Goal: Browse casually

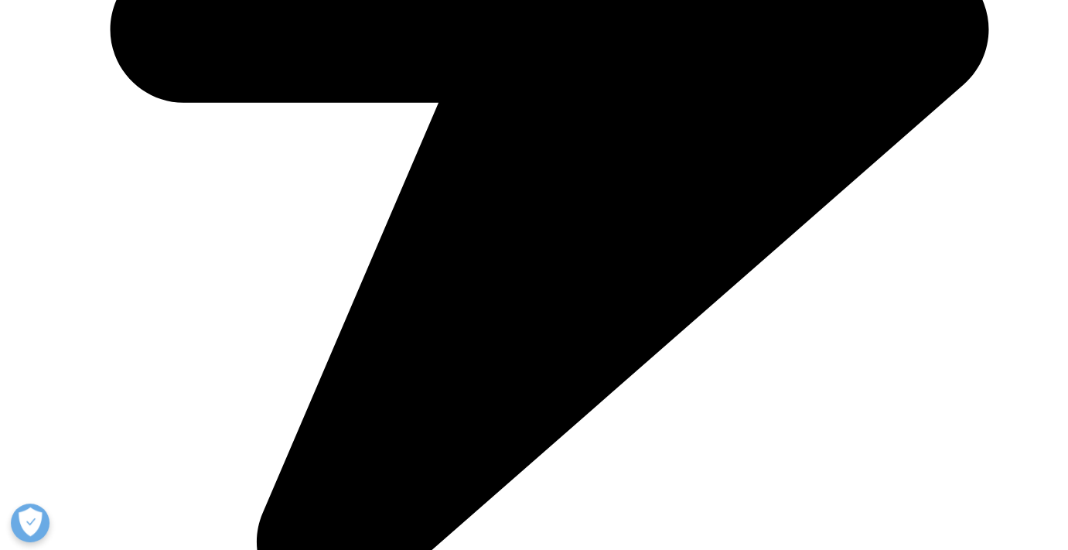
scroll to position [854, 913]
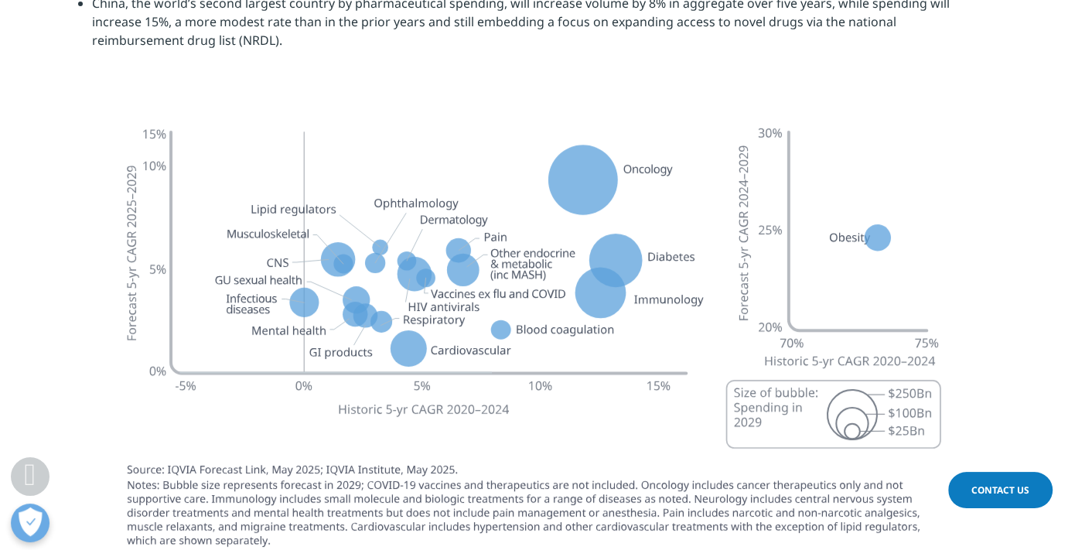
click at [190, 328] on img at bounding box center [534, 343] width 866 height 486
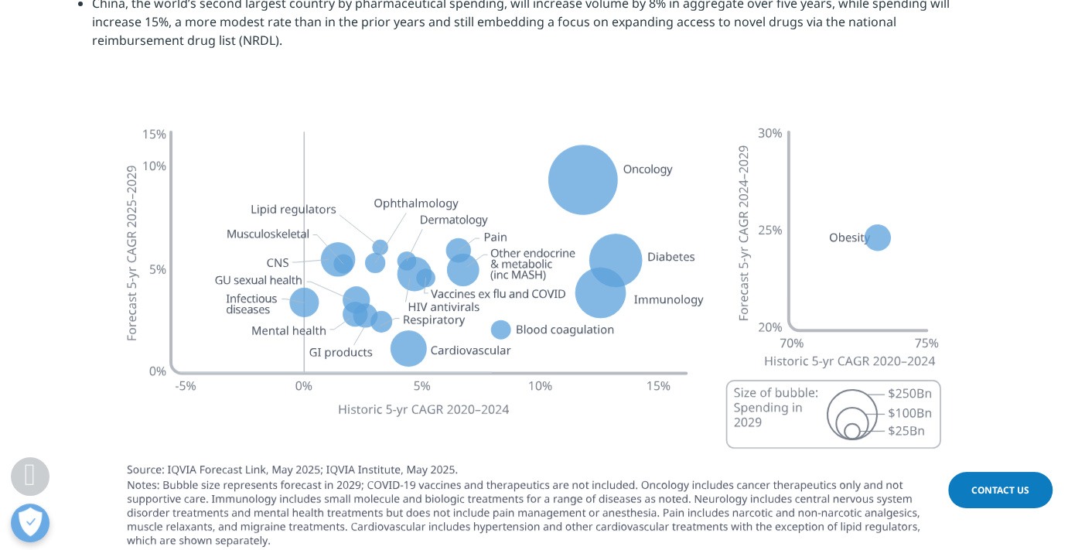
click at [424, 241] on img at bounding box center [534, 343] width 866 height 486
click at [565, 410] on img at bounding box center [534, 343] width 866 height 486
click at [1036, 100] on section at bounding box center [534, 344] width 1068 height 489
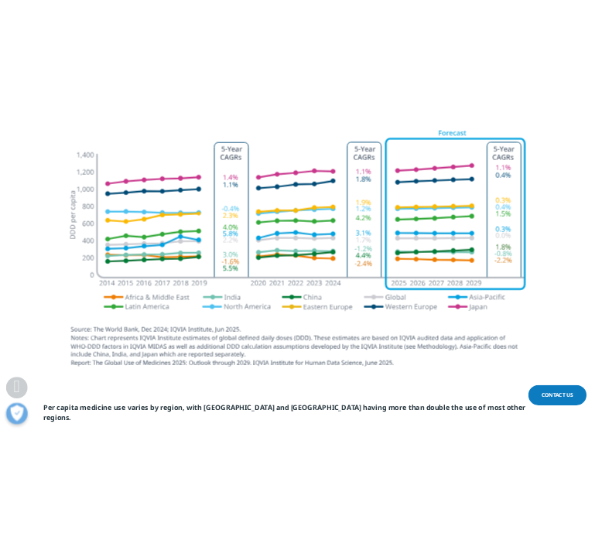
scroll to position [2341, 0]
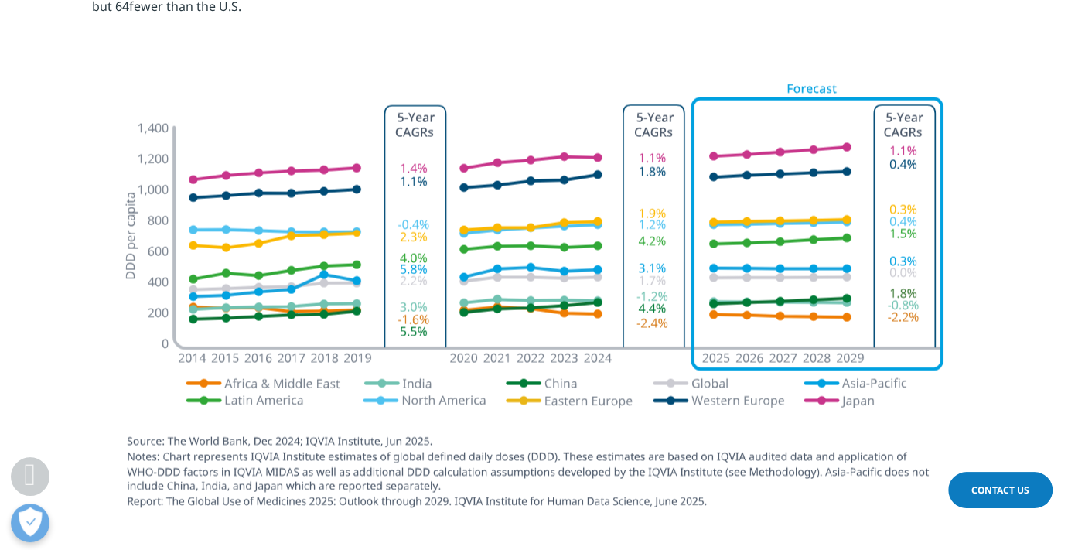
click at [948, 176] on img at bounding box center [534, 298] width 866 height 465
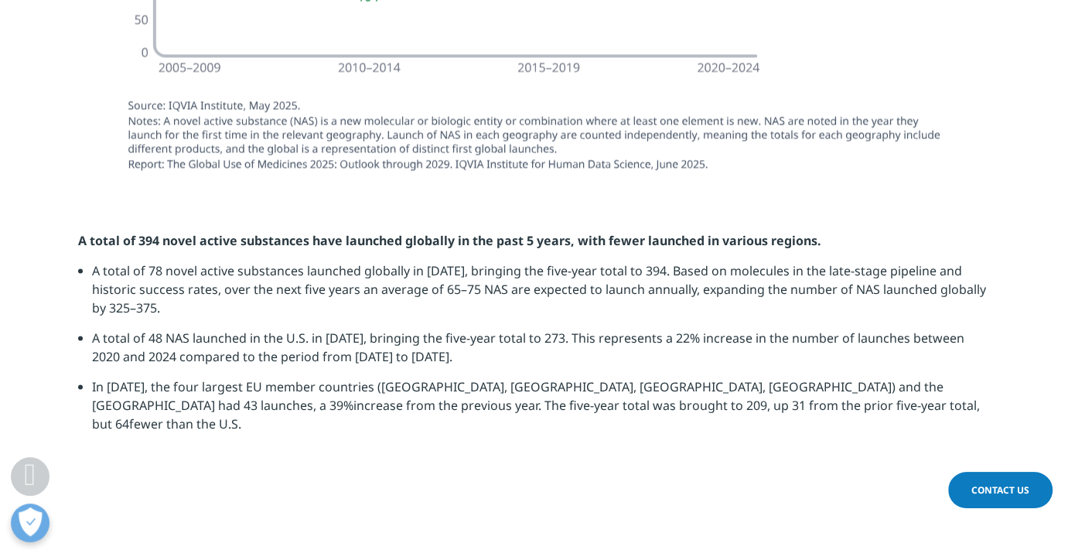
scroll to position [2406, 0]
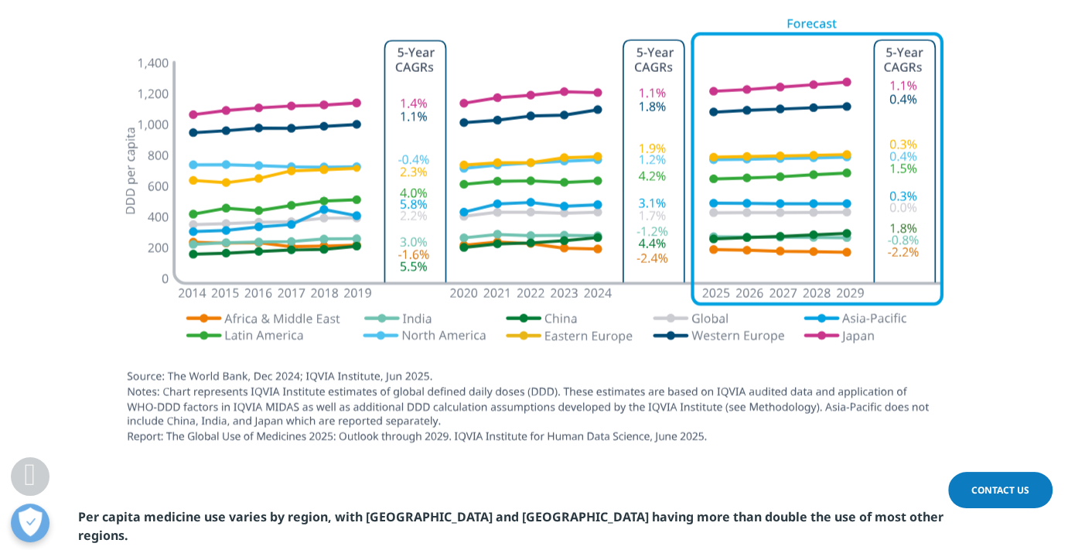
click at [903, 213] on img at bounding box center [534, 233] width 866 height 465
click at [903, 219] on img at bounding box center [534, 233] width 866 height 465
click at [972, 164] on div at bounding box center [534, 235] width 913 height 468
click at [1037, 268] on section at bounding box center [534, 235] width 1068 height 468
click at [1038, 269] on section at bounding box center [534, 235] width 1068 height 468
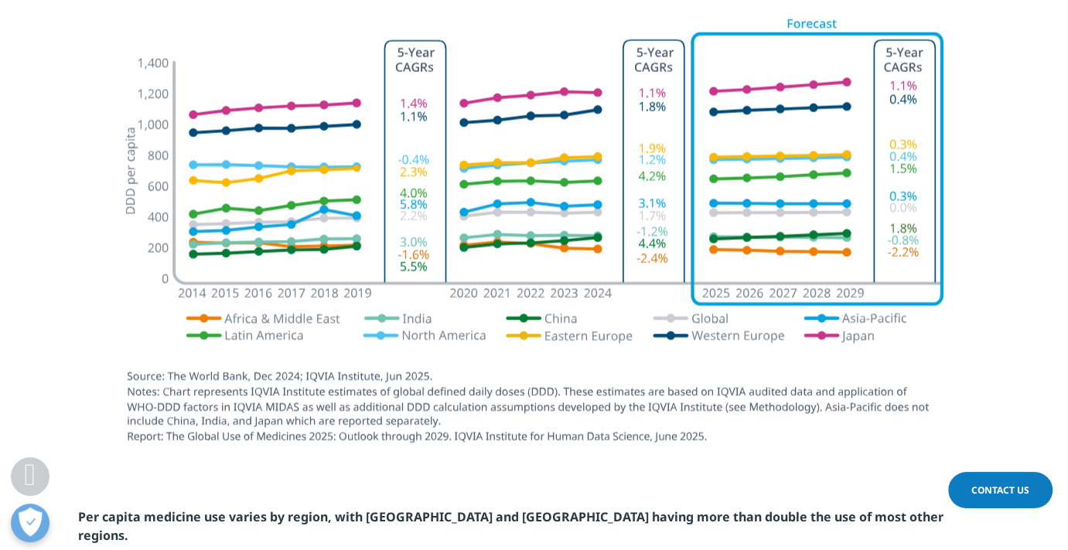
click at [1038, 269] on section at bounding box center [534, 235] width 1068 height 468
click at [887, 101] on img at bounding box center [534, 233] width 866 height 465
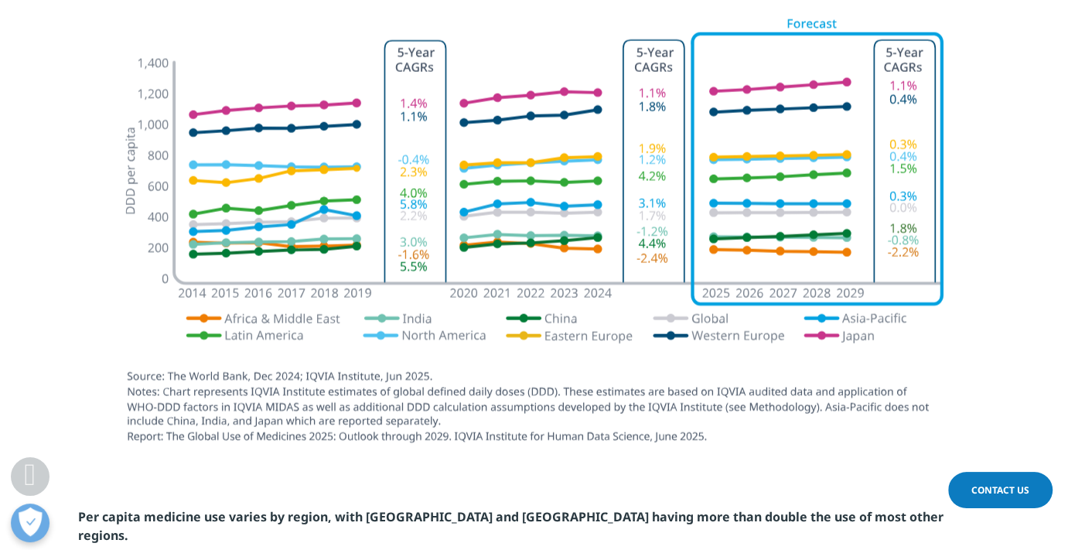
click at [887, 101] on img at bounding box center [534, 233] width 866 height 465
